Goal: Task Accomplishment & Management: Use online tool/utility

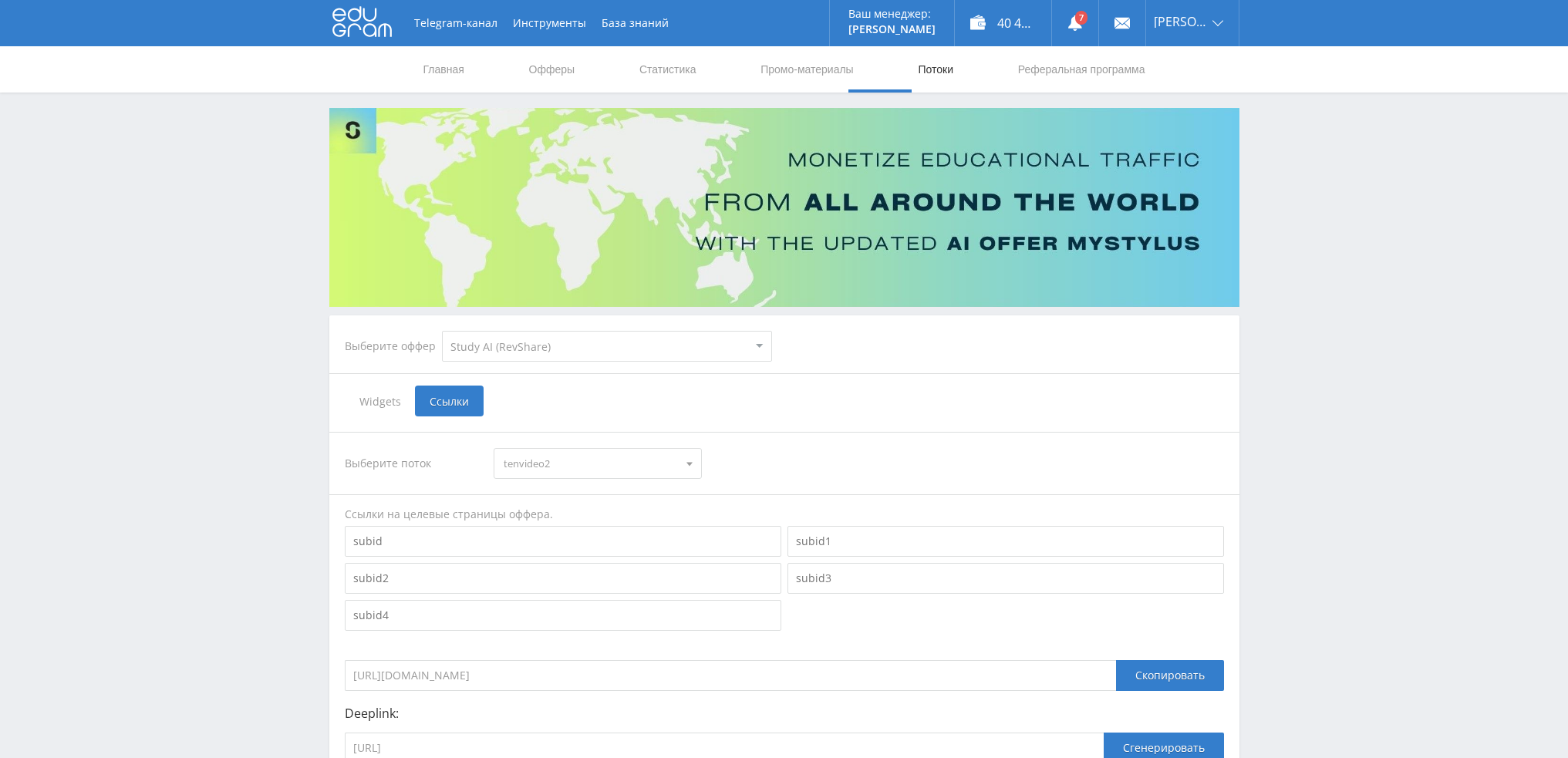
select select "376"
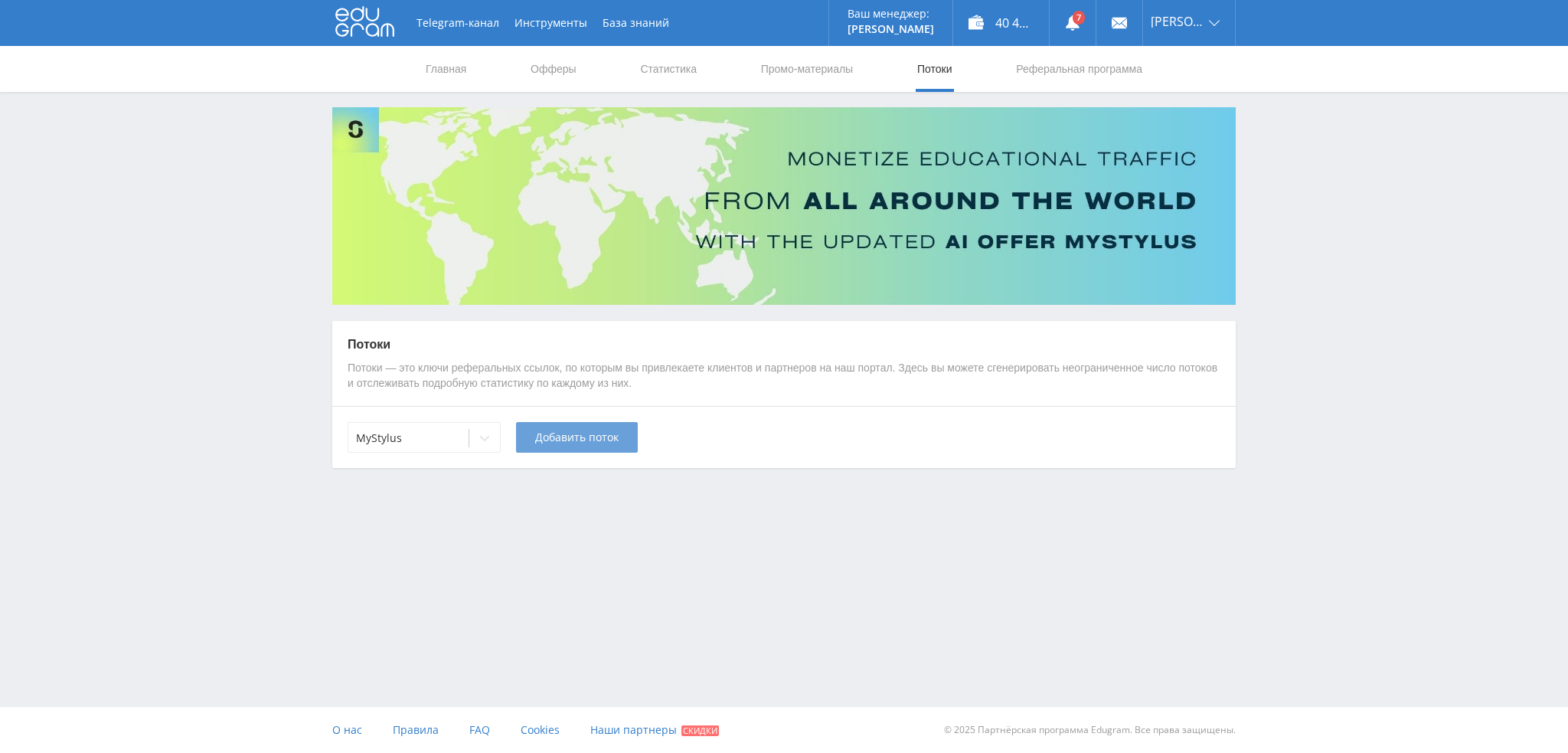
click at [595, 443] on span "Добавить поток" at bounding box center [576, 437] width 83 height 13
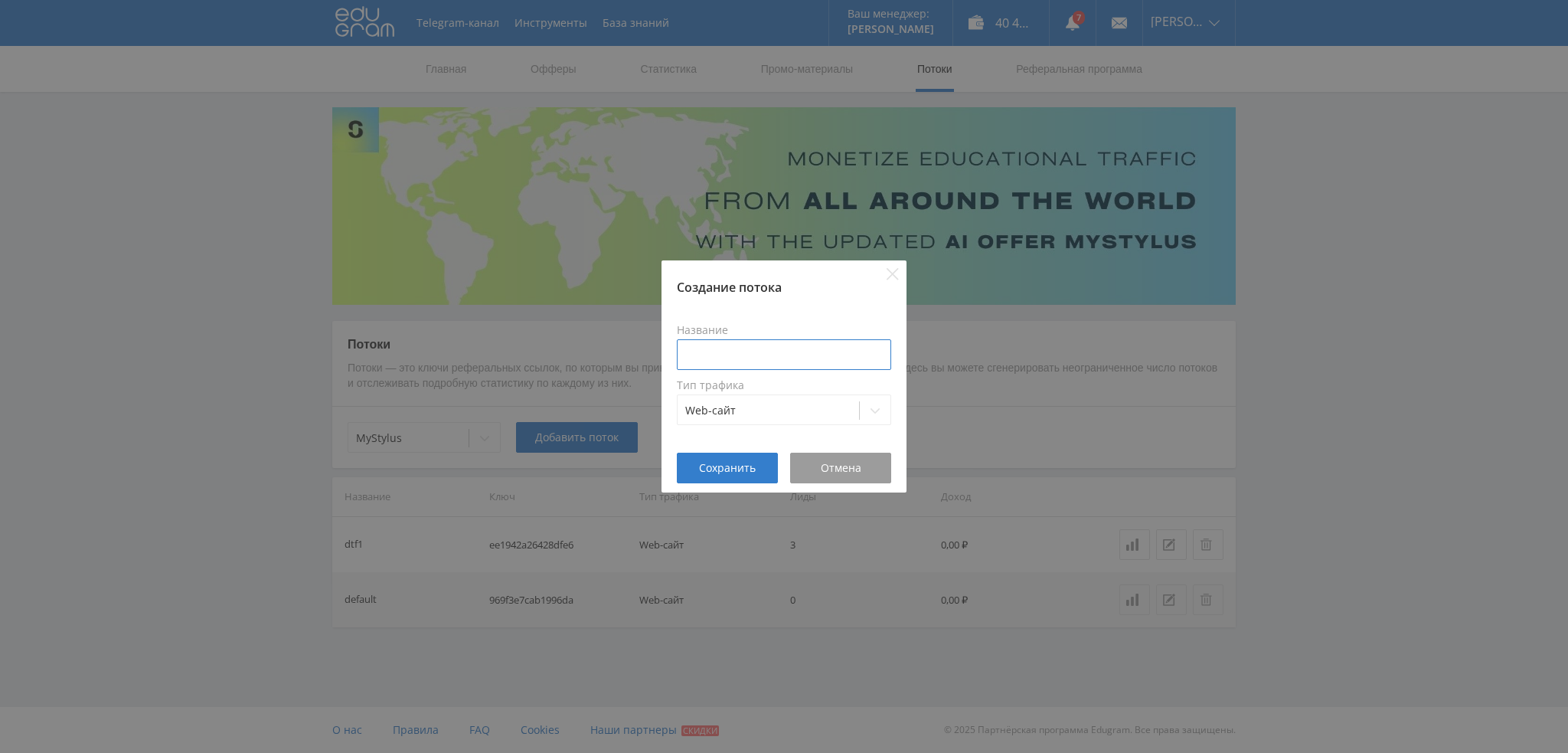
click at [739, 358] on input at bounding box center [784, 355] width 214 height 30
drag, startPoint x: 733, startPoint y: 354, endPoint x: 716, endPoint y: 358, distance: 17.5
click at [715, 357] on input "sa1ethic" at bounding box center [784, 355] width 214 height 30
type input "sa1et"
click at [721, 467] on span "Сохранить" at bounding box center [726, 468] width 56 height 13
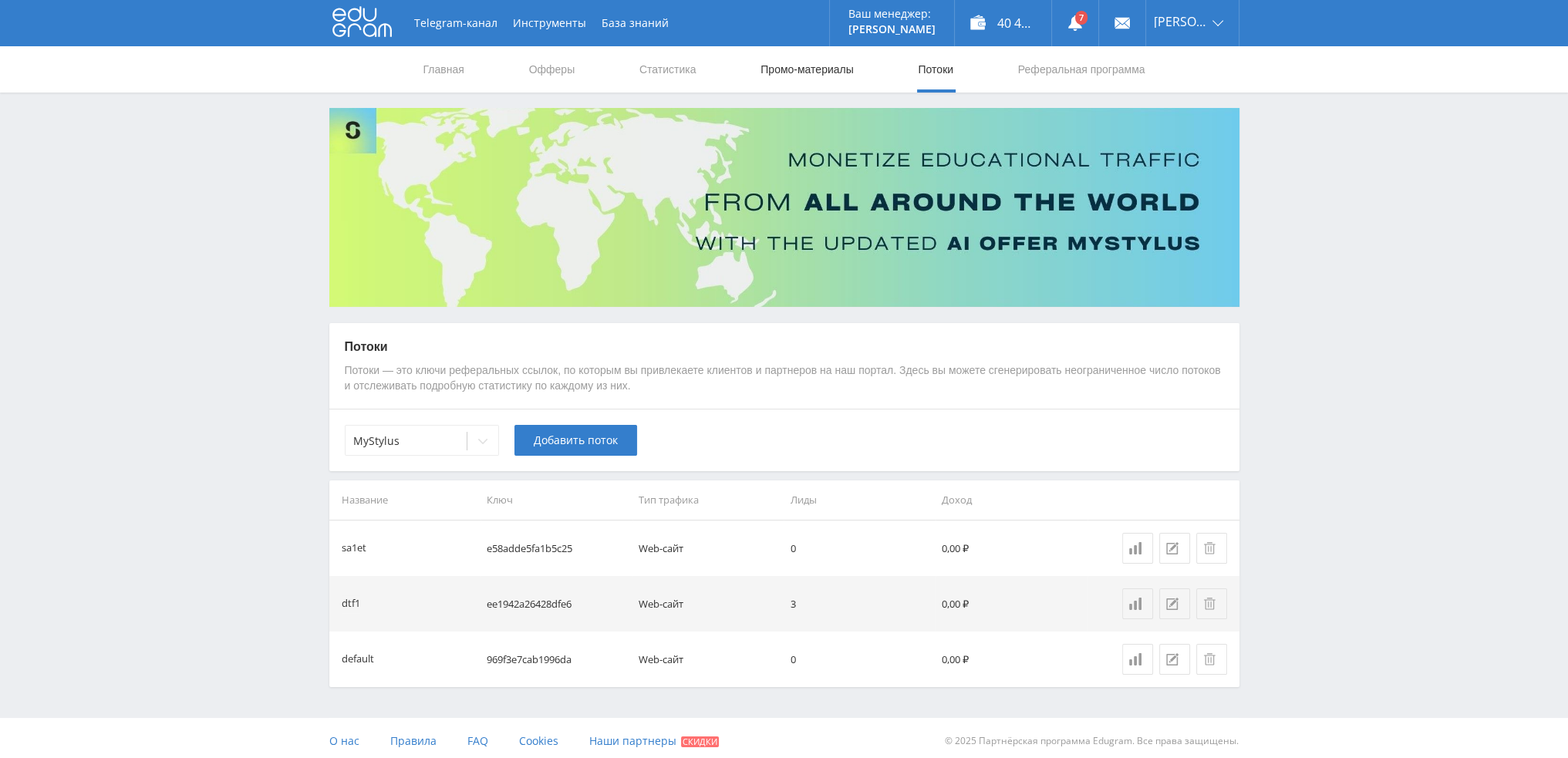
click at [799, 74] on link "Промо-материалы" at bounding box center [806, 69] width 96 height 47
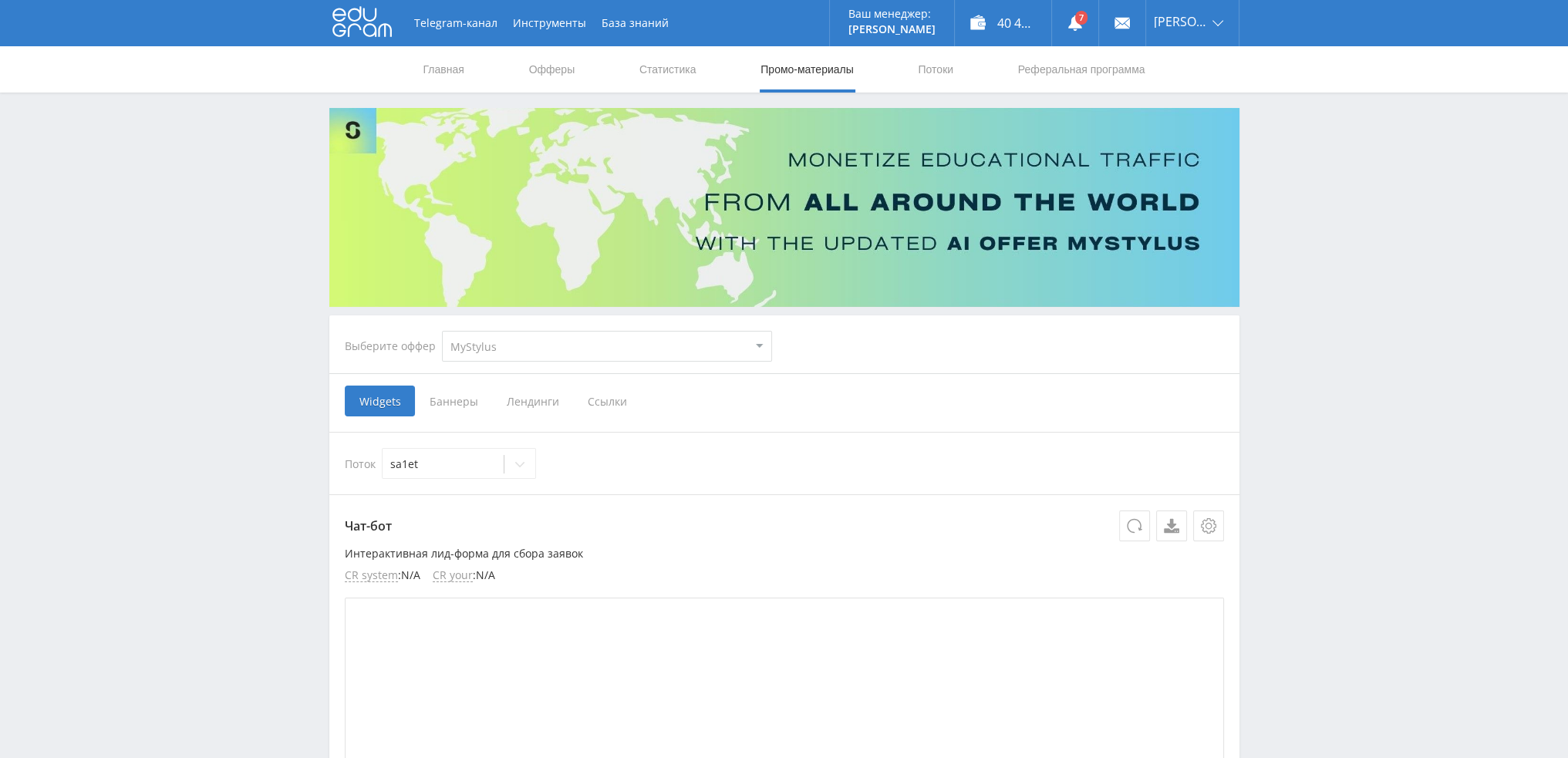
click at [601, 402] on span "Ссылки" at bounding box center [606, 401] width 69 height 30
click at [0, 0] on input "Ссылки" at bounding box center [0, 0] width 0 height 0
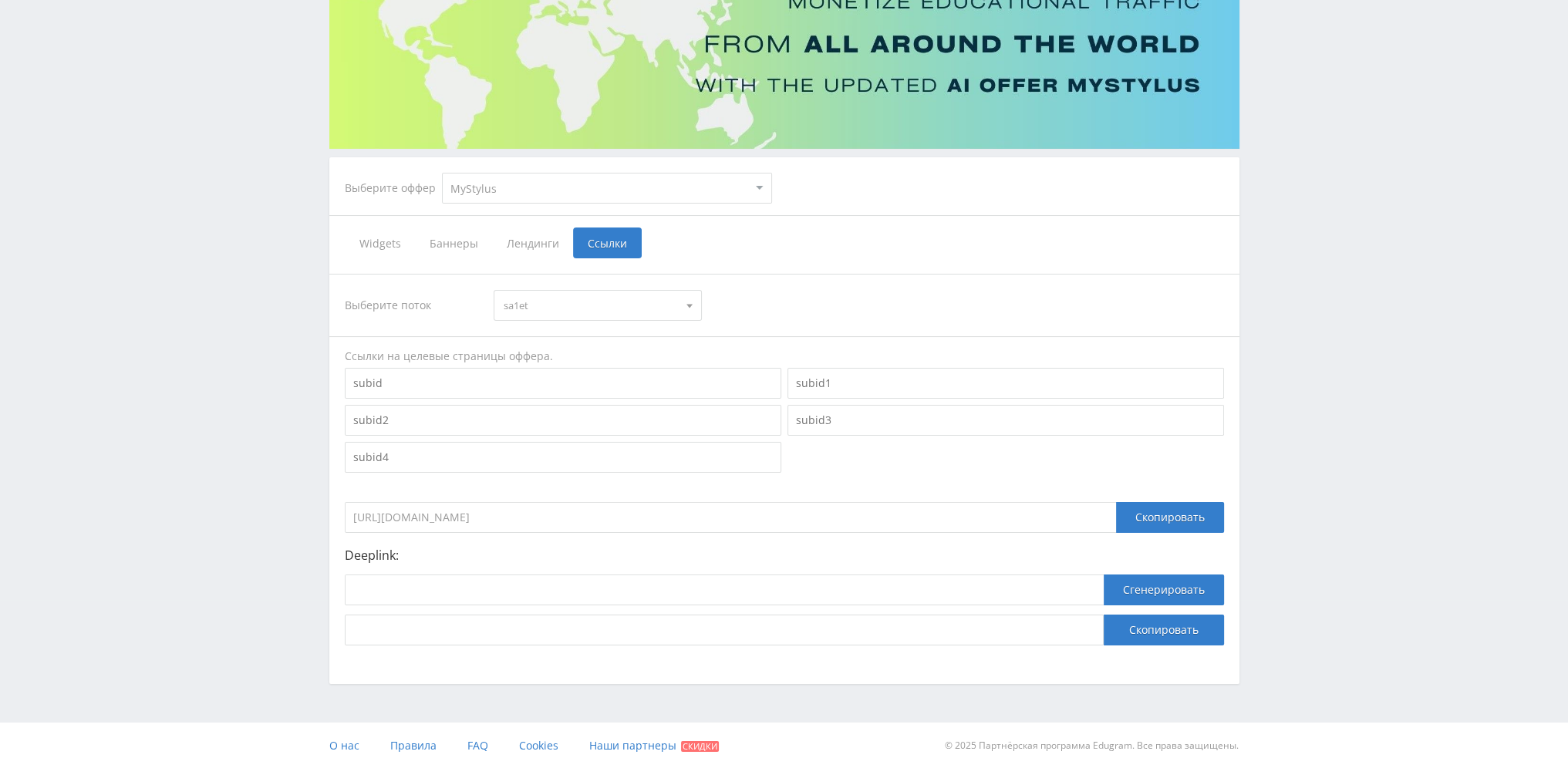
scroll to position [168, 0]
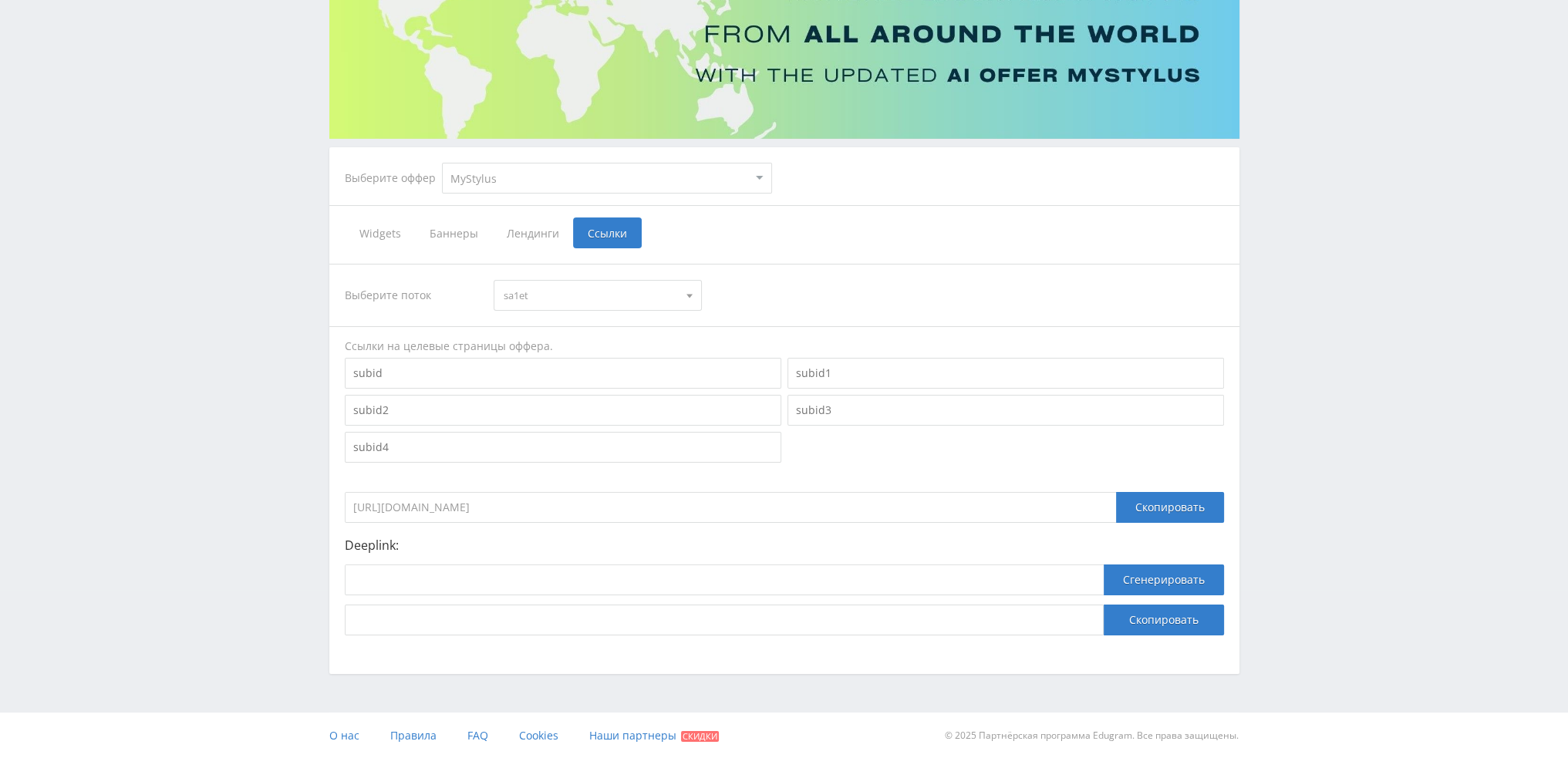
drag, startPoint x: 929, startPoint y: 506, endPoint x: 313, endPoint y: 500, distance: 616.0
click at [313, 500] on div "Telegram-канал Инструменты База знаний Ваш менеджер: [PERSON_NAME] [PERSON_NAME…" at bounding box center [784, 295] width 1568 height 927
